Goal: Entertainment & Leisure: Consume media (video, audio)

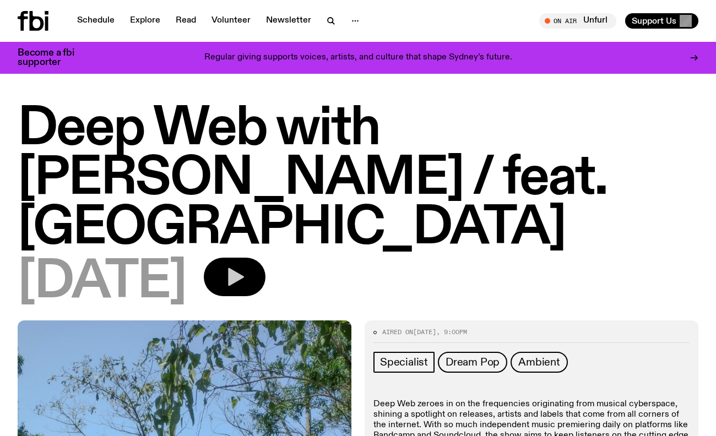
click at [244, 268] on icon "button" at bounding box center [236, 277] width 16 height 18
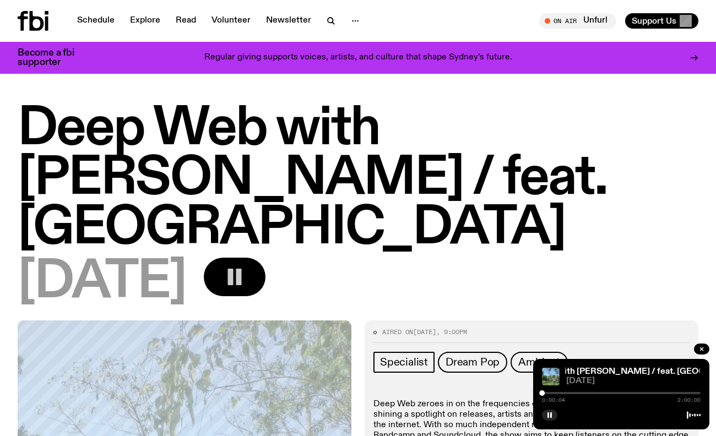
click at [575, 394] on div "0:00:04 2:00:00" at bounding box center [621, 396] width 159 height 13
click at [575, 392] on div "0:00:04 2:00:00" at bounding box center [621, 396] width 159 height 13
click at [575, 393] on div at bounding box center [621, 393] width 159 height 2
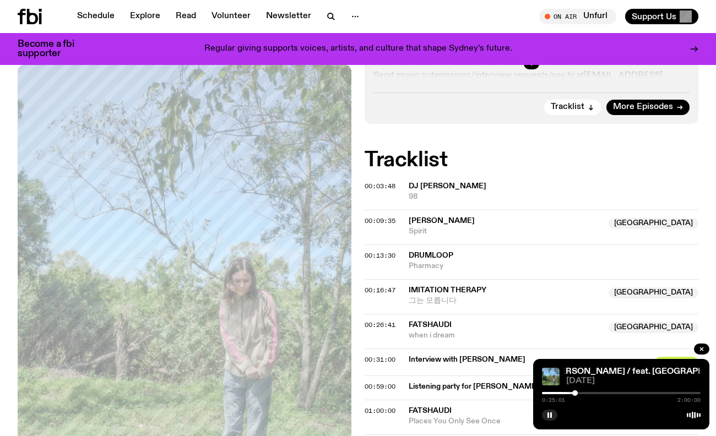
scroll to position [488, 0]
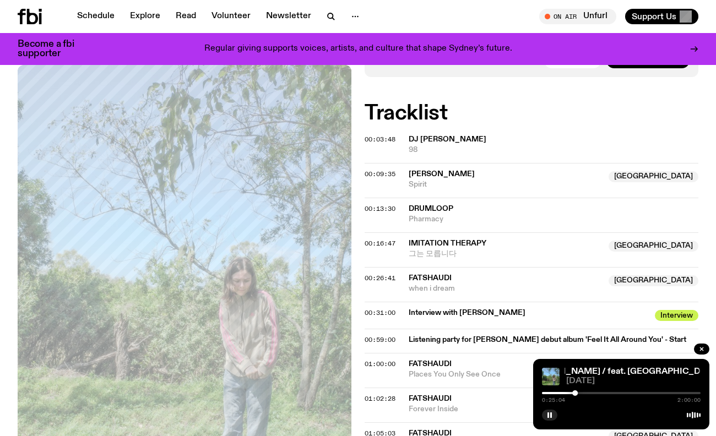
click at [581, 392] on div at bounding box center [621, 393] width 159 height 2
click at [586, 392] on div at bounding box center [621, 393] width 159 height 2
click at [591, 393] on div at bounding box center [621, 393] width 159 height 2
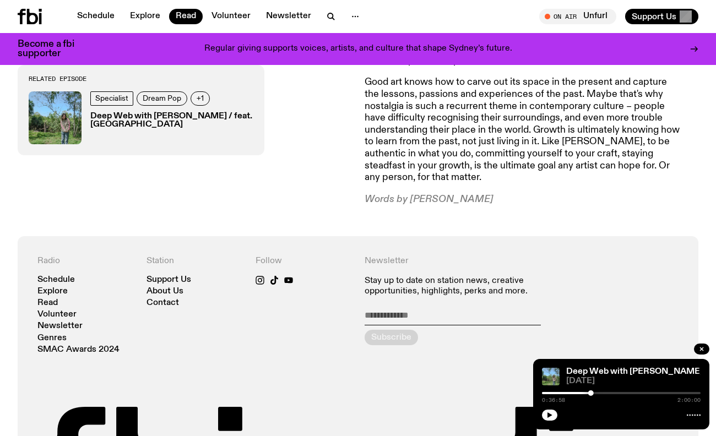
scroll to position [1296, 0]
